Goal: Task Accomplishment & Management: Use online tool/utility

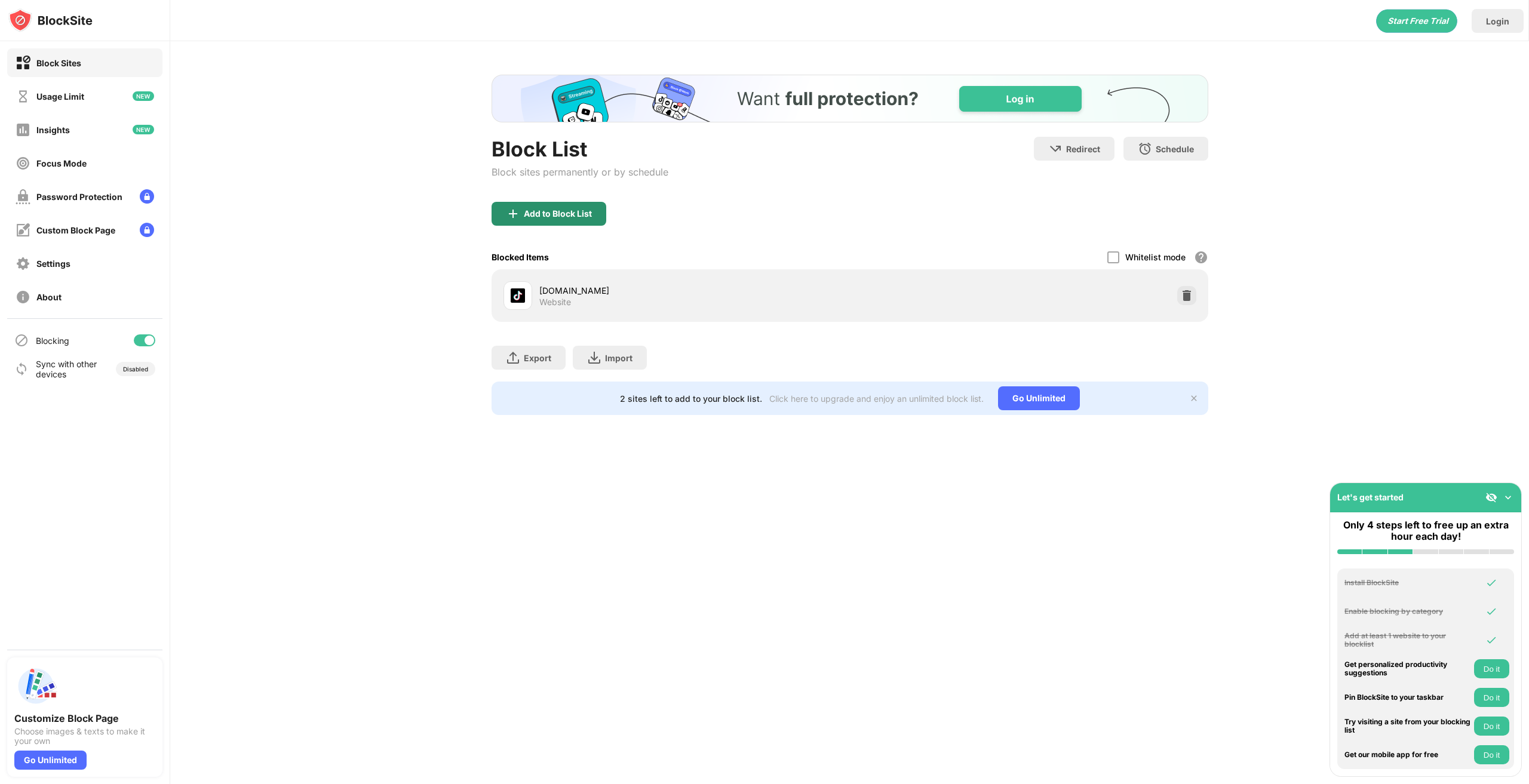
click at [540, 207] on div "Add to Block List" at bounding box center [549, 214] width 115 height 24
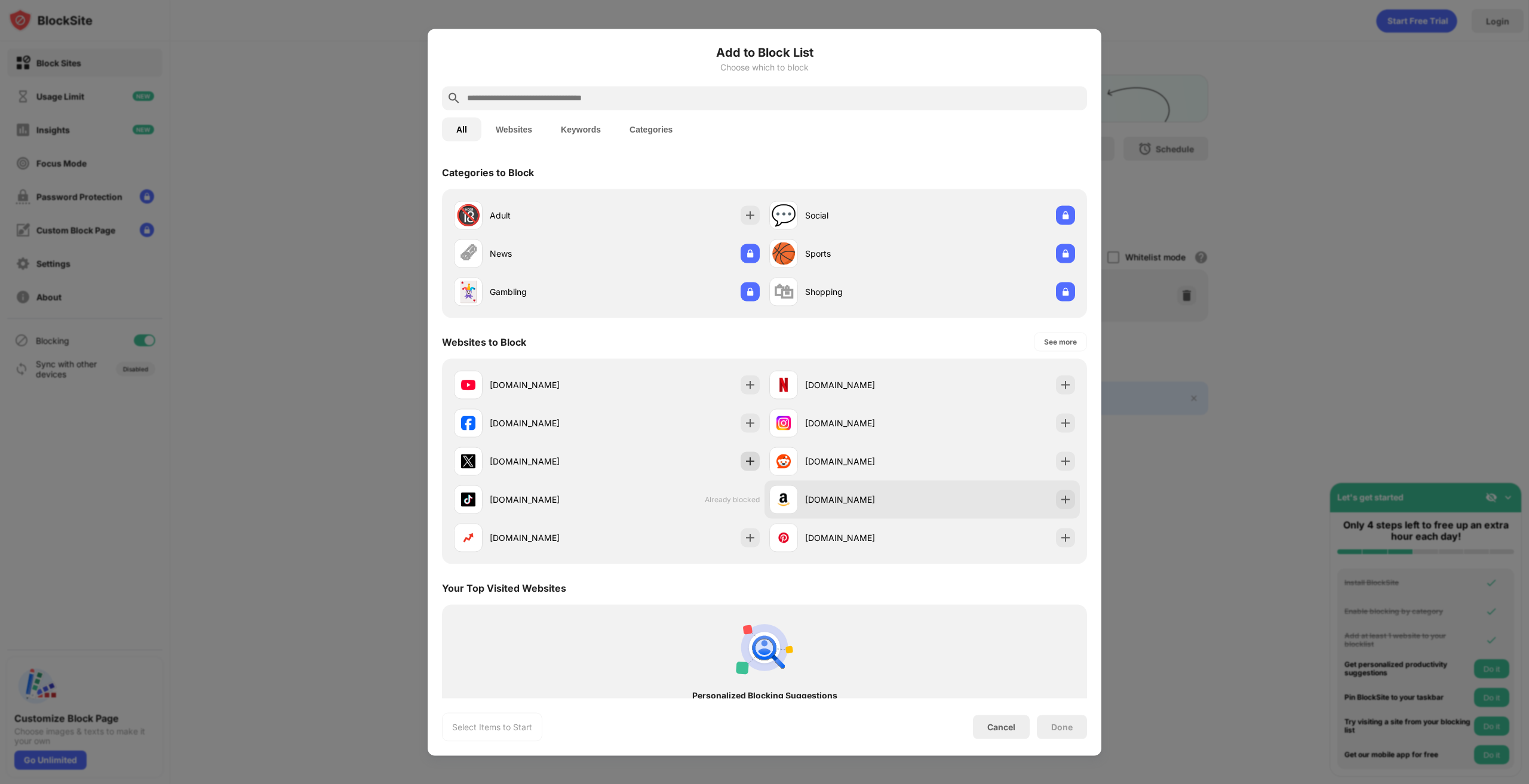
drag, startPoint x: 748, startPoint y: 469, endPoint x: 774, endPoint y: 483, distance: 29.5
click at [753, 472] on div "[DOMAIN_NAME]" at bounding box center [606, 461] width 315 height 38
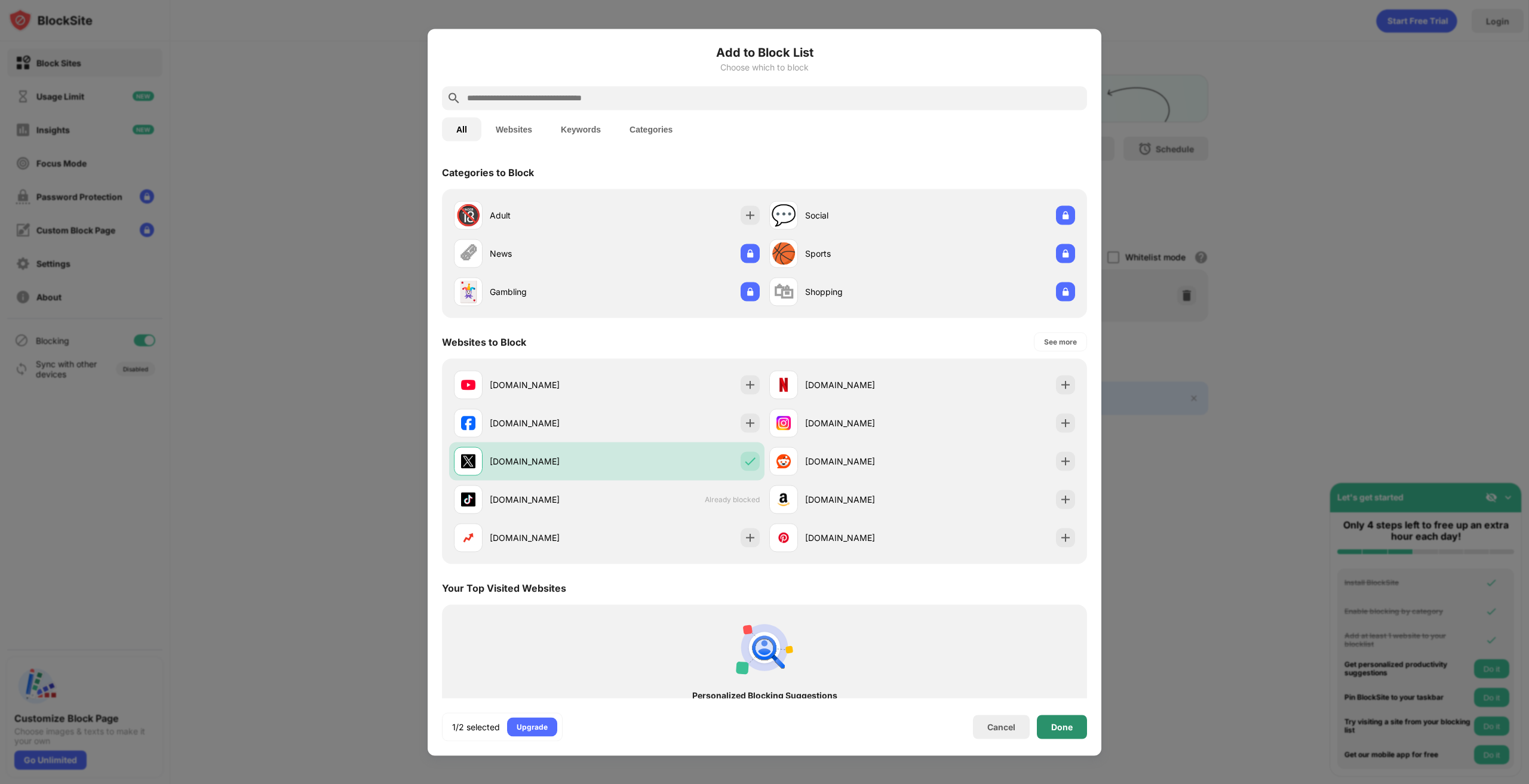
drag, startPoint x: 1059, startPoint y: 736, endPoint x: 1061, endPoint y: 723, distance: 13.2
click at [1060, 736] on div "Done" at bounding box center [1062, 727] width 50 height 24
